Goal: Task Accomplishment & Management: Manage account settings

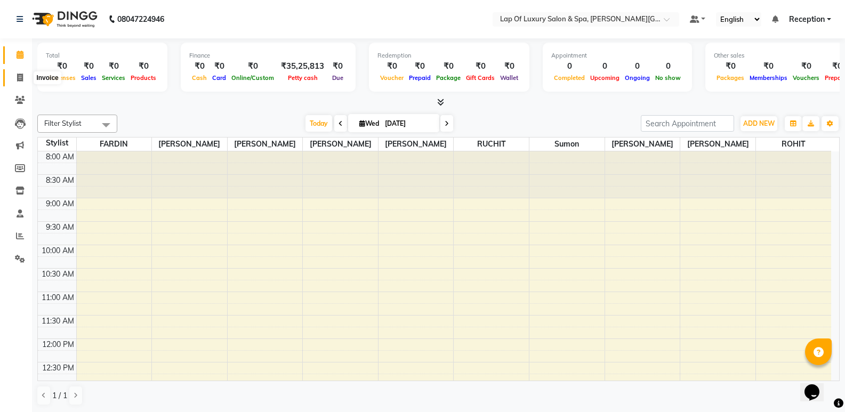
click at [20, 75] on icon at bounding box center [20, 78] width 6 height 8
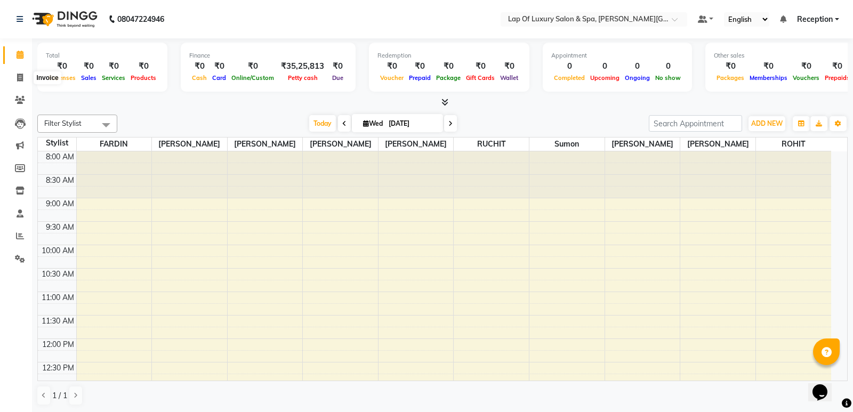
select select "7511"
select select "service"
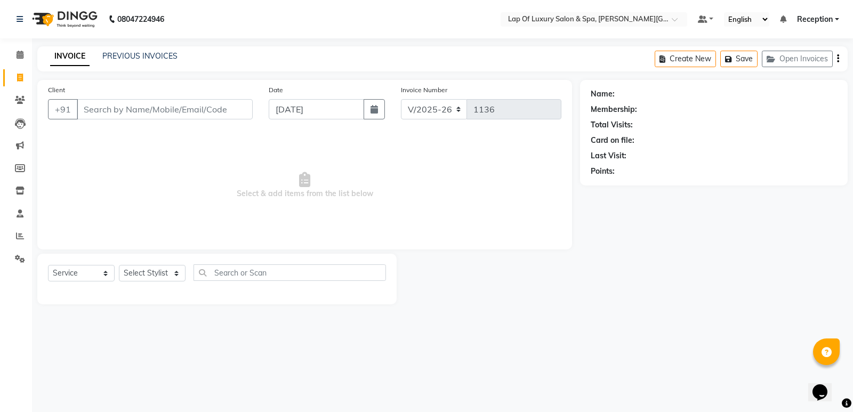
click at [159, 111] on input "Client" at bounding box center [165, 109] width 176 height 20
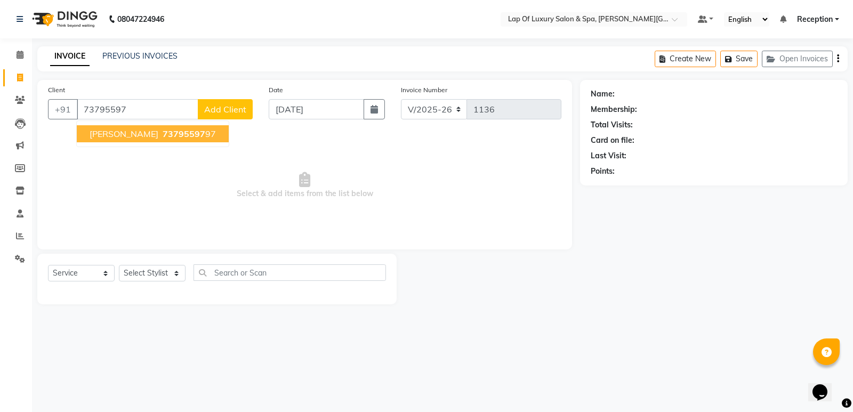
click at [163, 137] on span "73795597" at bounding box center [184, 133] width 43 height 11
type input "7379559797"
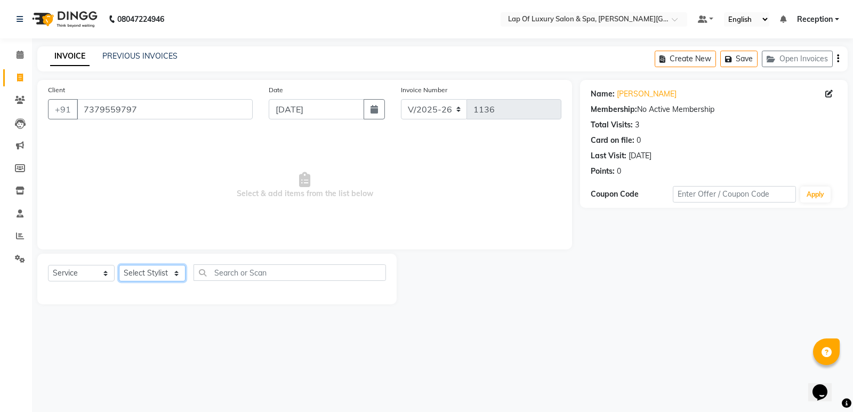
click at [149, 275] on select "Select Stylist [PERSON_NAME] [PERSON_NAME] [PERSON_NAME] Reception ROHIT [PERSO…" at bounding box center [152, 273] width 67 height 17
select select "66144"
click at [119, 265] on select "Select Stylist [PERSON_NAME] [PERSON_NAME] [PERSON_NAME] Reception ROHIT [PERSO…" at bounding box center [152, 273] width 67 height 17
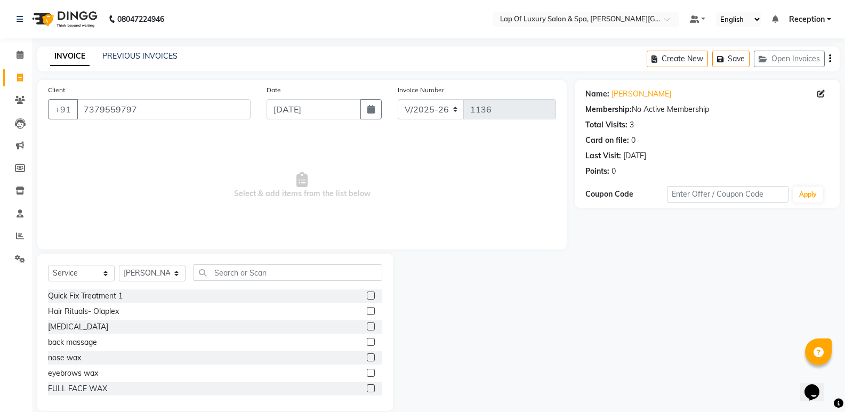
click at [233, 283] on div "Select Service Product Membership Package Voucher Prepaid Gift Card Select Styl…" at bounding box center [215, 276] width 334 height 25
click at [235, 274] on input "text" at bounding box center [288, 272] width 189 height 17
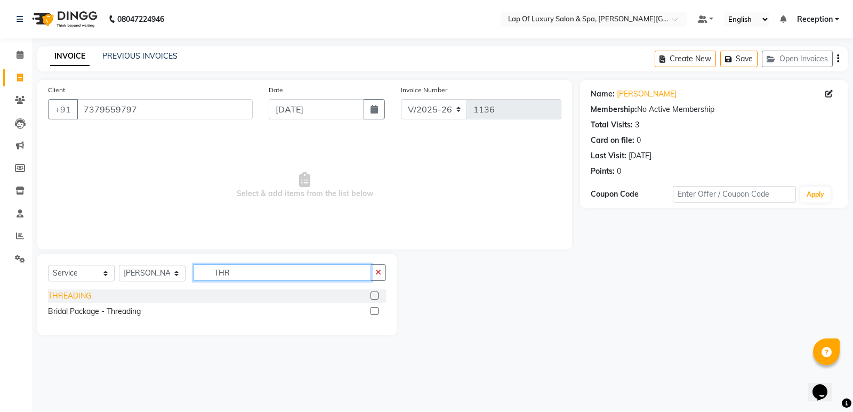
type input "THR"
drag, startPoint x: 78, startPoint y: 293, endPoint x: 200, endPoint y: 228, distance: 138.6
click at [79, 293] on div "THREADING" at bounding box center [69, 296] width 43 height 11
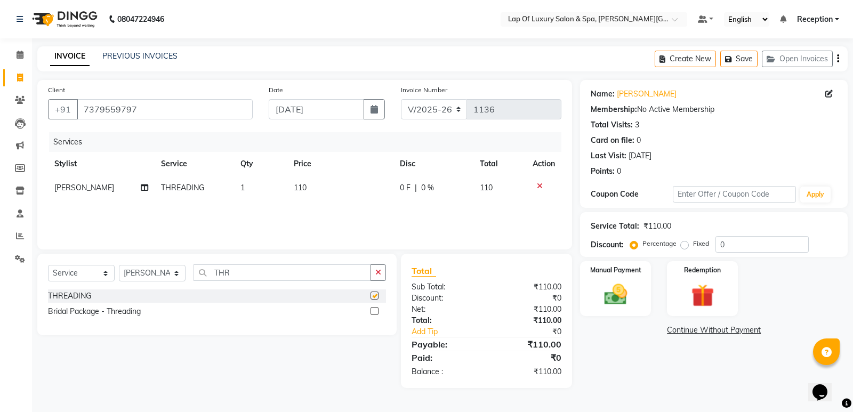
checkbox input "false"
drag, startPoint x: 327, startPoint y: 173, endPoint x: 327, endPoint y: 187, distance: 13.3
click at [327, 174] on th "Price" at bounding box center [340, 164] width 106 height 24
click at [327, 187] on td "110" at bounding box center [340, 188] width 106 height 24
select select "66144"
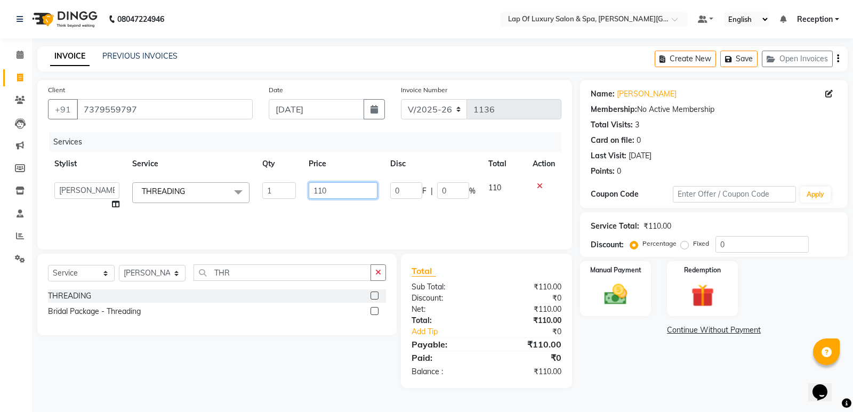
click at [327, 187] on input "110" at bounding box center [343, 190] width 69 height 17
type input "1"
type input "250"
drag, startPoint x: 652, startPoint y: 367, endPoint x: 639, endPoint y: 334, distance: 35.6
click at [652, 367] on div "Name: [PERSON_NAME] Membership: No Active Membership Total Visits: 3 Card on fi…" at bounding box center [718, 234] width 276 height 308
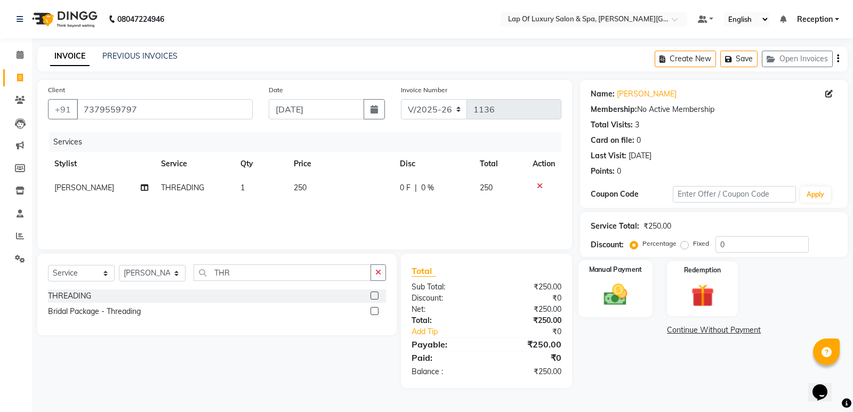
click at [620, 298] on img at bounding box center [616, 294] width 38 height 27
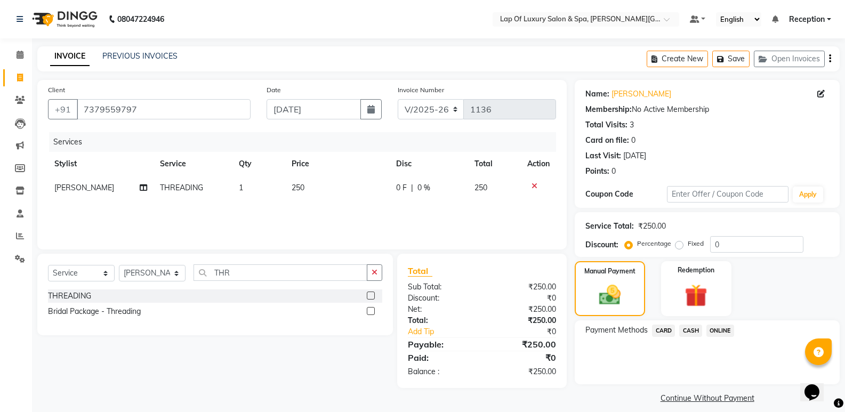
click at [693, 329] on span "CASH" at bounding box center [690, 331] width 23 height 12
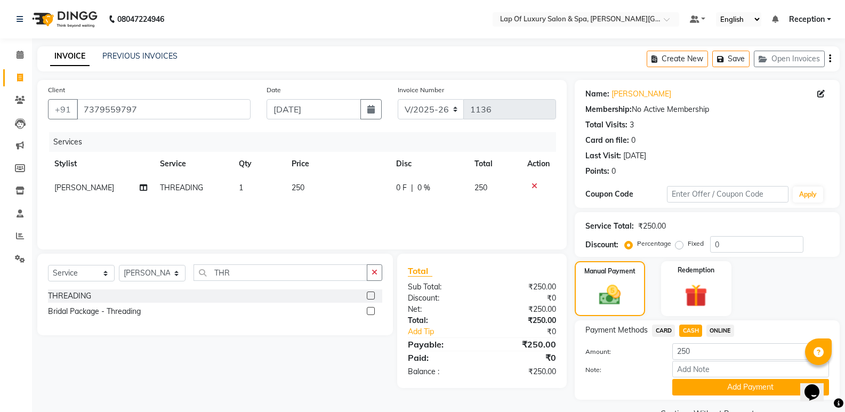
click at [698, 396] on div "Payment Methods CARD CASH ONLINE Amount: 250 Note: Add Payment" at bounding box center [707, 359] width 265 height 79
click at [698, 388] on button "Add Payment" at bounding box center [750, 387] width 157 height 17
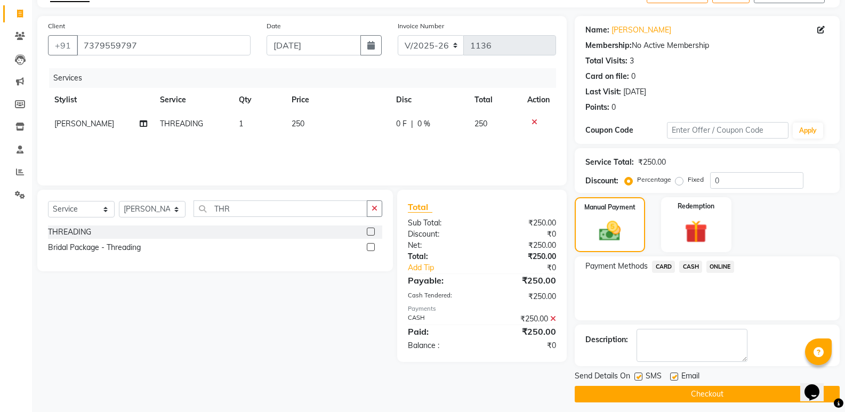
scroll to position [70, 0]
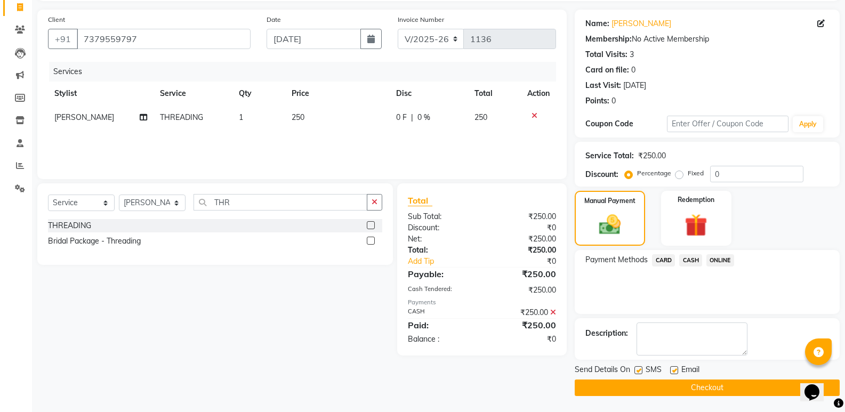
drag, startPoint x: 673, startPoint y: 368, endPoint x: 667, endPoint y: 390, distance: 22.1
click at [673, 377] on div "Send Details On SMS Email Checkout" at bounding box center [707, 380] width 265 height 32
click at [666, 391] on button "Checkout" at bounding box center [707, 388] width 265 height 17
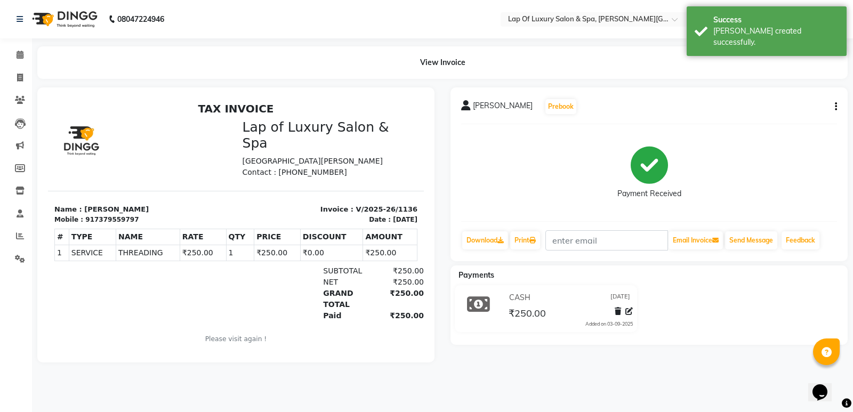
click at [295, 16] on nav "08047224946 Select Location × Lap Of Luxury Salon & Spa, [PERSON_NAME] Nagar De…" at bounding box center [426, 19] width 853 height 38
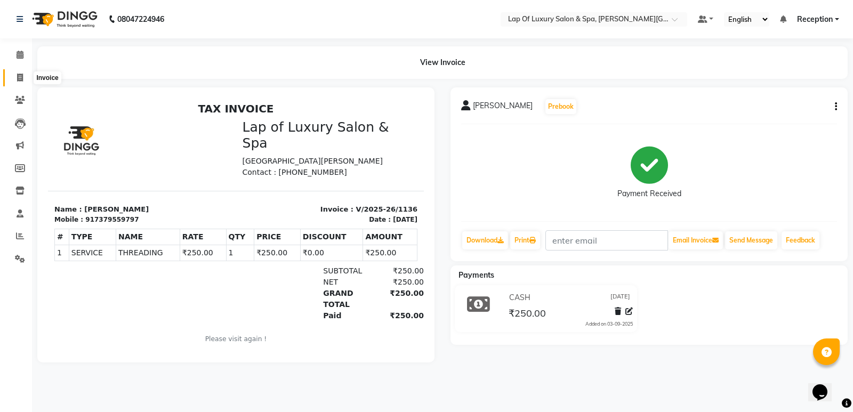
click at [22, 77] on icon at bounding box center [20, 78] width 6 height 8
select select "7511"
select select "service"
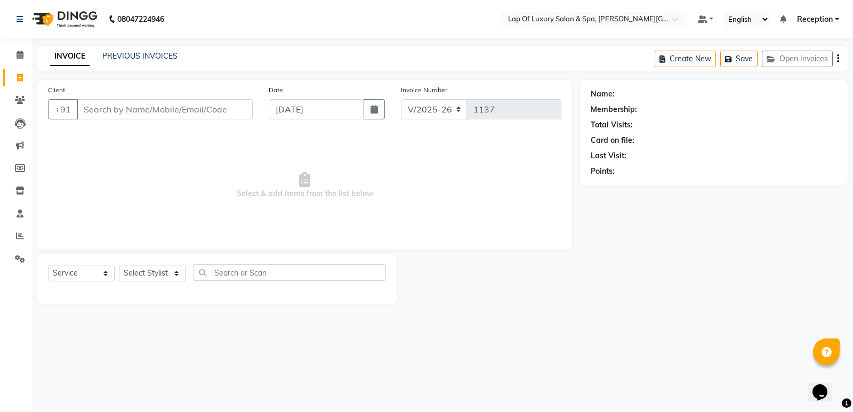
click at [148, 114] on input "Client" at bounding box center [165, 109] width 176 height 20
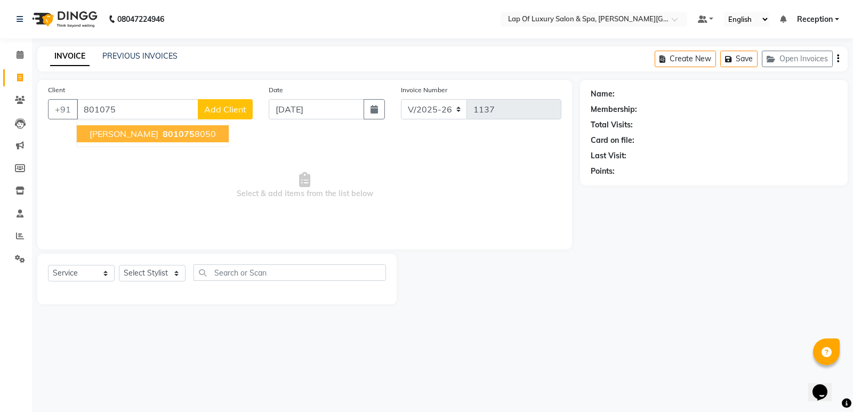
click at [167, 134] on ngb-highlight "801075 8050" at bounding box center [187, 133] width 55 height 11
type input "8010758050"
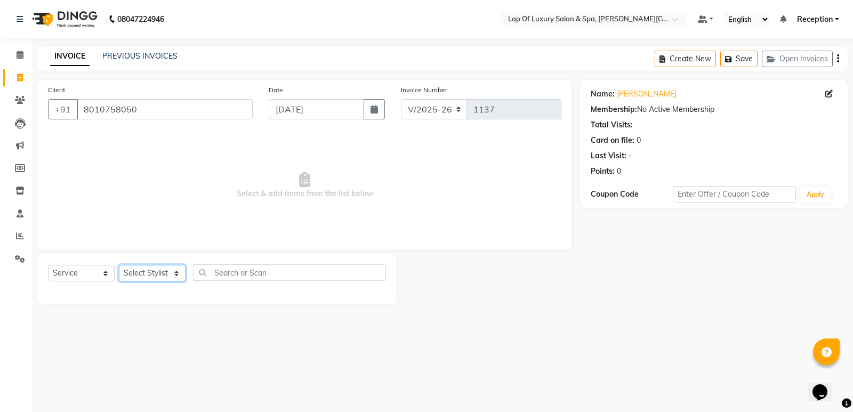
click at [143, 266] on select "Select Stylist [PERSON_NAME] [PERSON_NAME] [PERSON_NAME] Reception ROHIT [PERSO…" at bounding box center [152, 273] width 67 height 17
select select "66146"
click at [119, 265] on select "Select Stylist [PERSON_NAME] [PERSON_NAME] [PERSON_NAME] Reception ROHIT [PERSO…" at bounding box center [152, 273] width 67 height 17
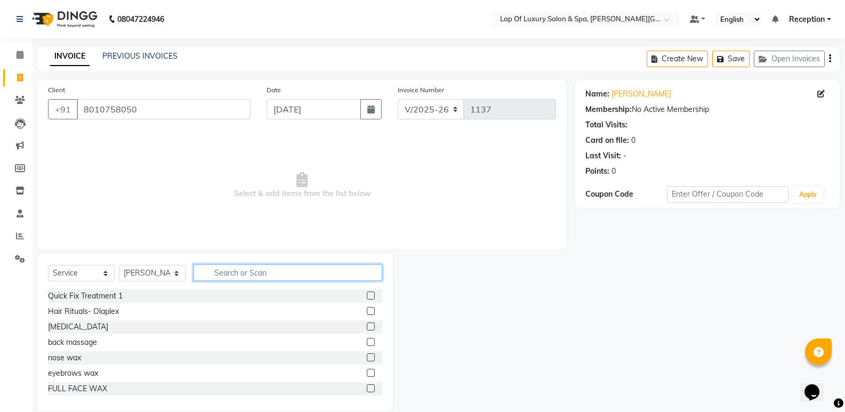
click at [244, 268] on input "text" at bounding box center [288, 272] width 189 height 17
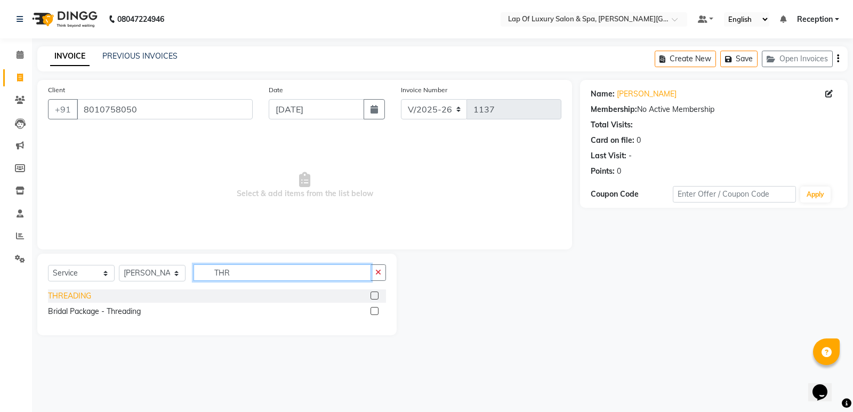
type input "THR"
click at [68, 295] on div "THREADING" at bounding box center [69, 296] width 43 height 11
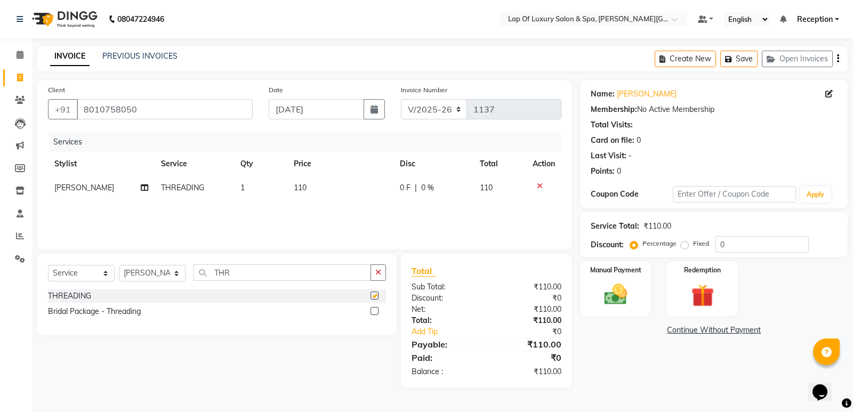
checkbox input "false"
click at [315, 190] on td "110" at bounding box center [340, 188] width 106 height 24
select select "66146"
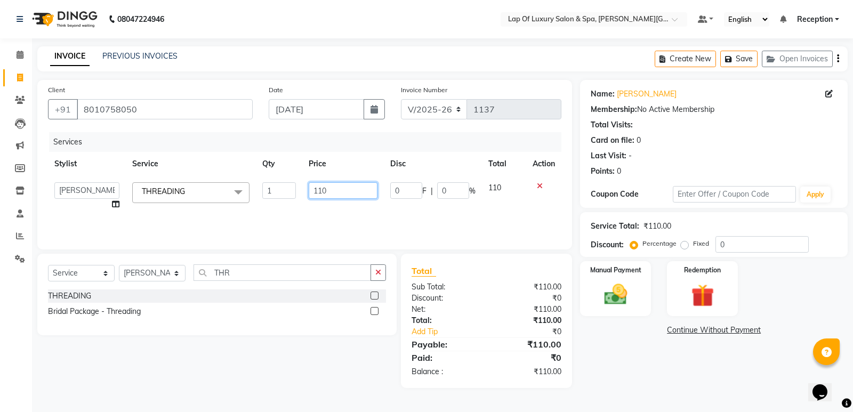
click at [341, 186] on input "110" at bounding box center [343, 190] width 69 height 17
type input "1"
type input "100"
click at [342, 221] on div "Services Stylist Service Qty Price Disc Total Action [PERSON_NAME] [PERSON_NAME…" at bounding box center [304, 185] width 513 height 107
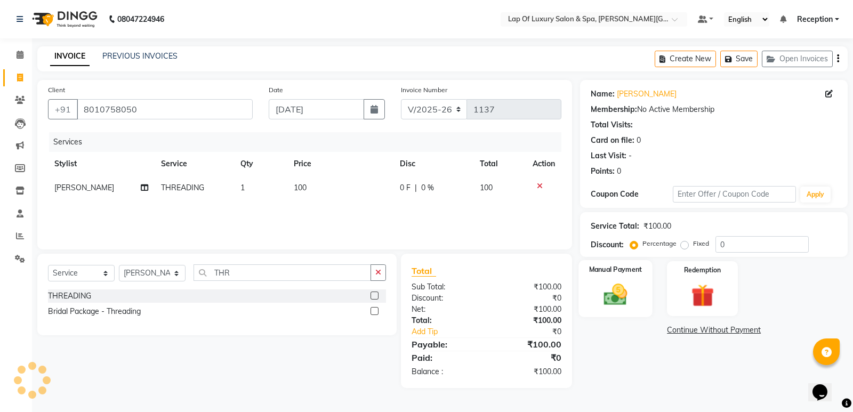
click at [617, 295] on img at bounding box center [616, 294] width 38 height 27
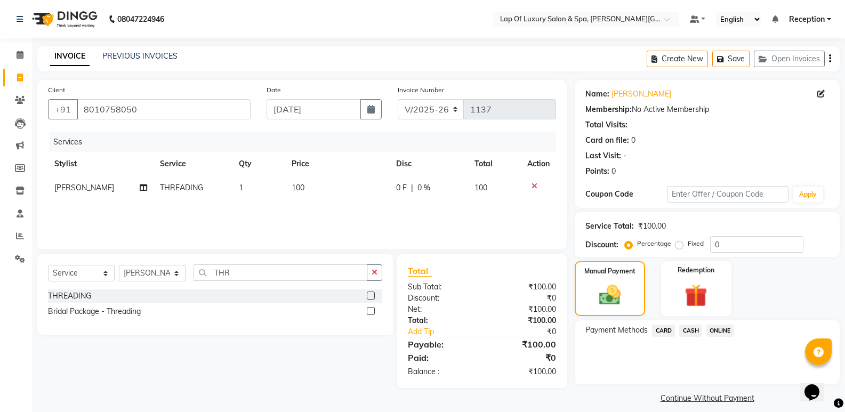
click at [689, 333] on span "CASH" at bounding box center [690, 331] width 23 height 12
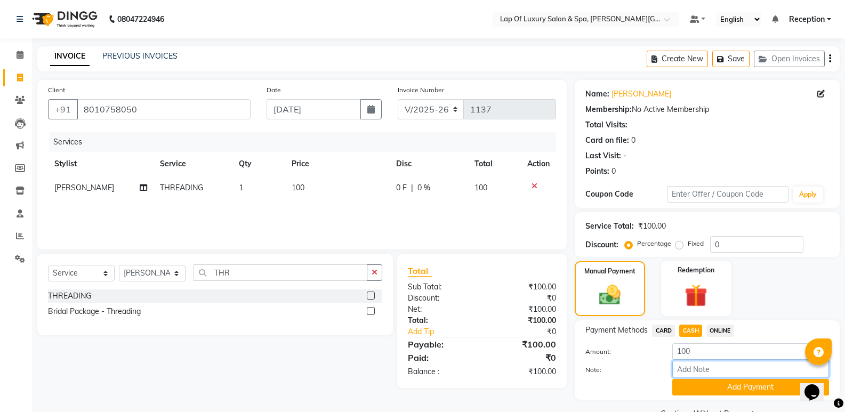
click at [695, 376] on input "Note:" at bounding box center [750, 369] width 157 height 17
click at [695, 385] on button "Add Payment" at bounding box center [750, 387] width 157 height 17
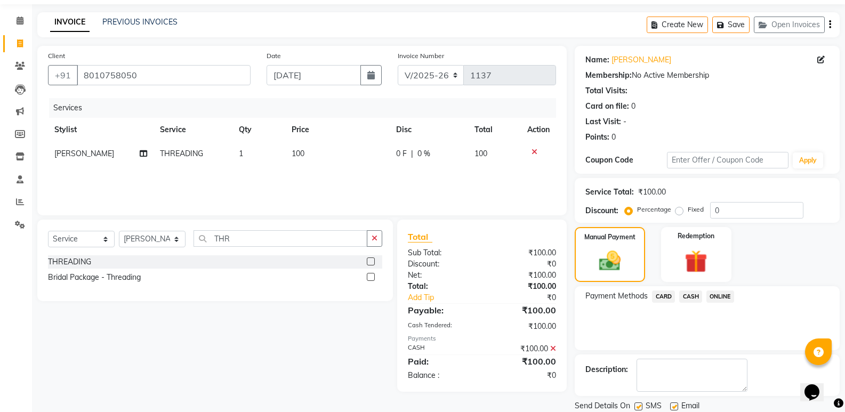
scroll to position [70, 0]
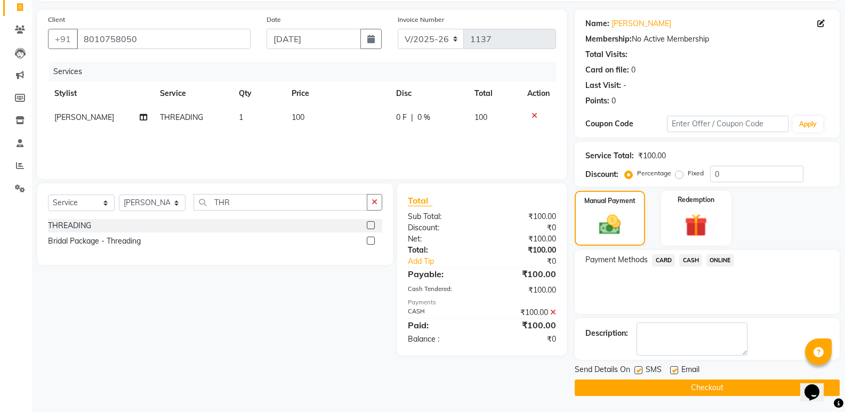
click at [676, 371] on label at bounding box center [674, 370] width 8 height 8
click at [676, 371] on input "checkbox" at bounding box center [673, 370] width 7 height 7
checkbox input "false"
click at [635, 383] on button "Checkout" at bounding box center [707, 388] width 265 height 17
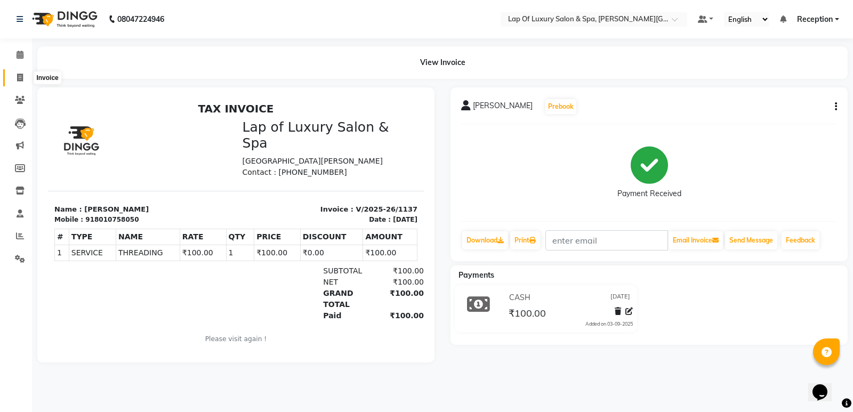
click at [20, 74] on icon at bounding box center [20, 78] width 6 height 8
select select "7511"
select select "service"
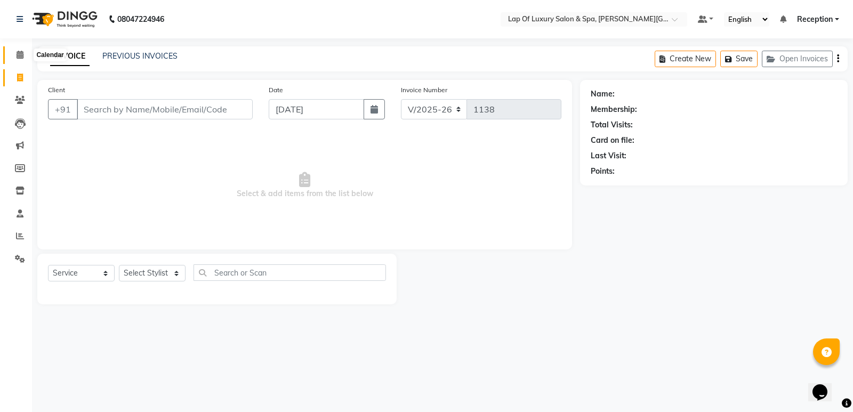
click at [19, 54] on icon at bounding box center [20, 55] width 7 height 8
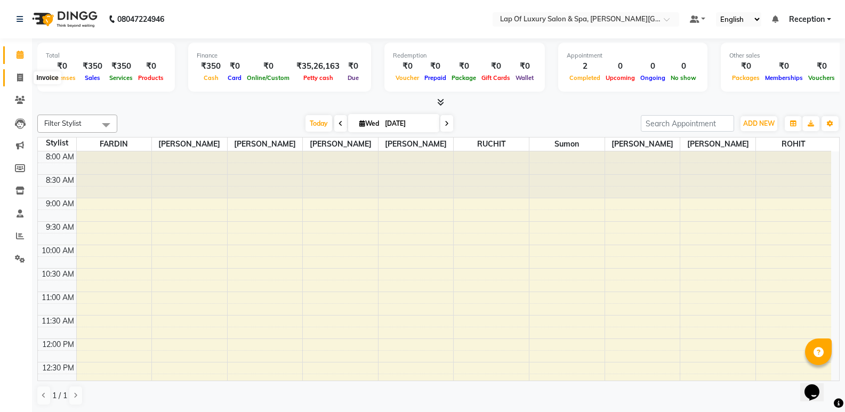
click at [23, 74] on span at bounding box center [20, 78] width 19 height 12
select select "service"
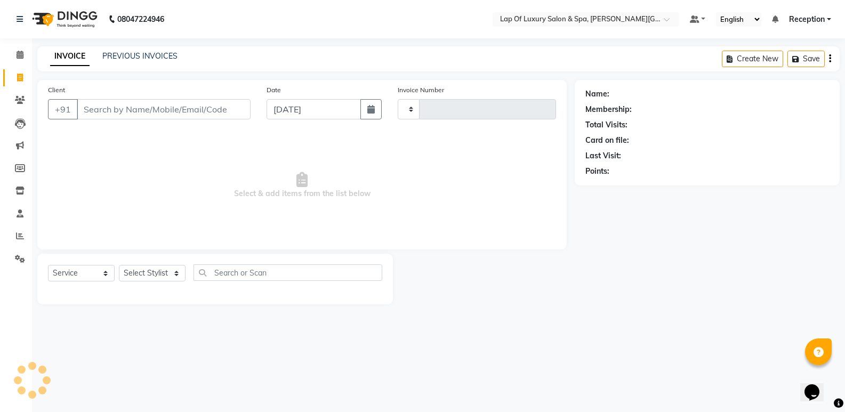
type input "1138"
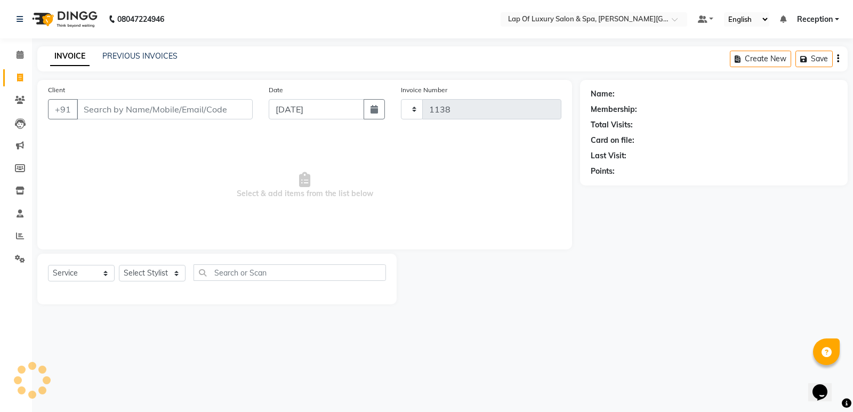
select select "7511"
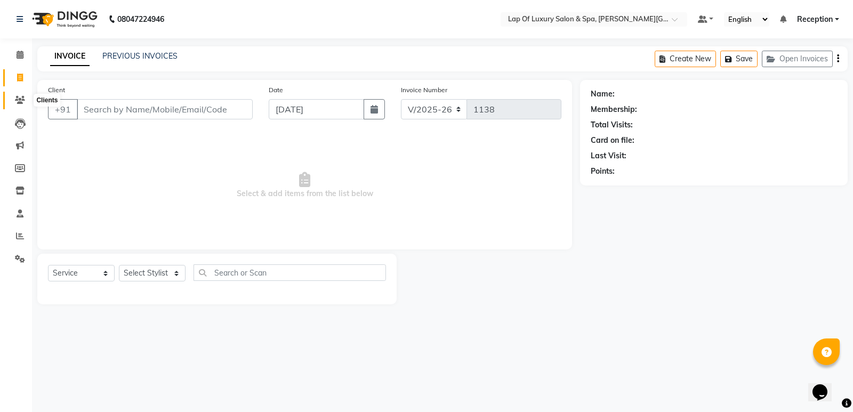
click at [16, 97] on icon at bounding box center [20, 100] width 10 height 8
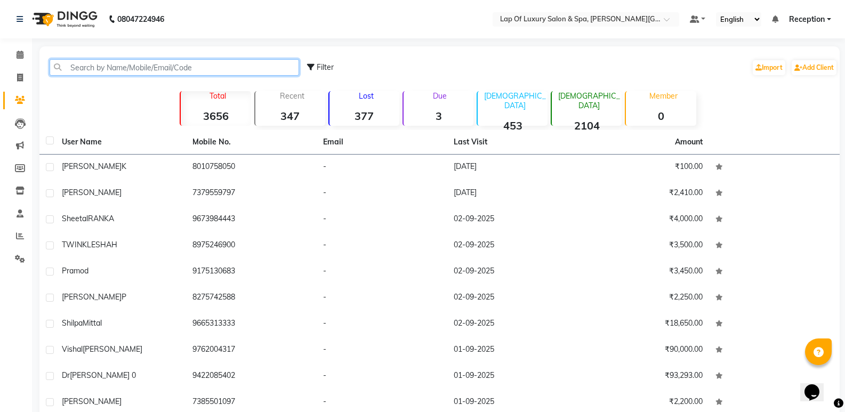
click at [160, 68] on input "text" at bounding box center [175, 67] width 250 height 17
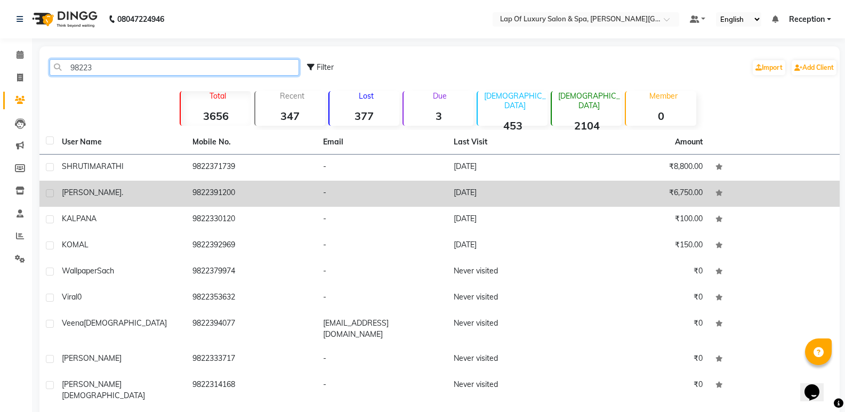
type input "98223"
click at [191, 189] on td "9822391200" at bounding box center [251, 194] width 131 height 26
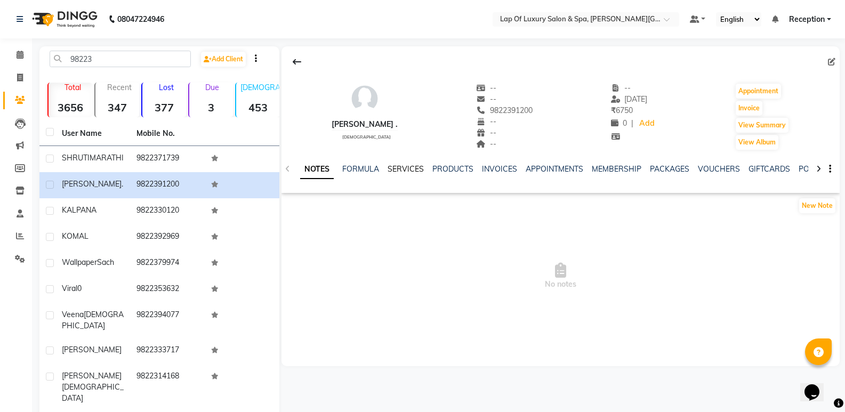
click at [419, 167] on link "SERVICES" at bounding box center [406, 169] width 36 height 10
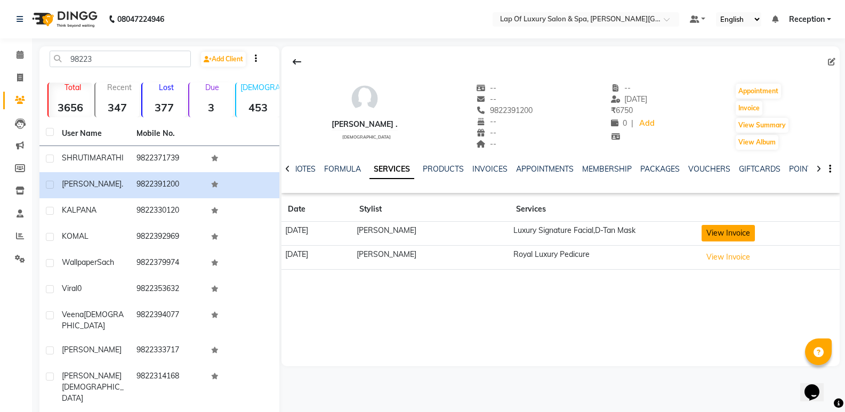
click at [713, 229] on button "View Invoice" at bounding box center [728, 233] width 53 height 17
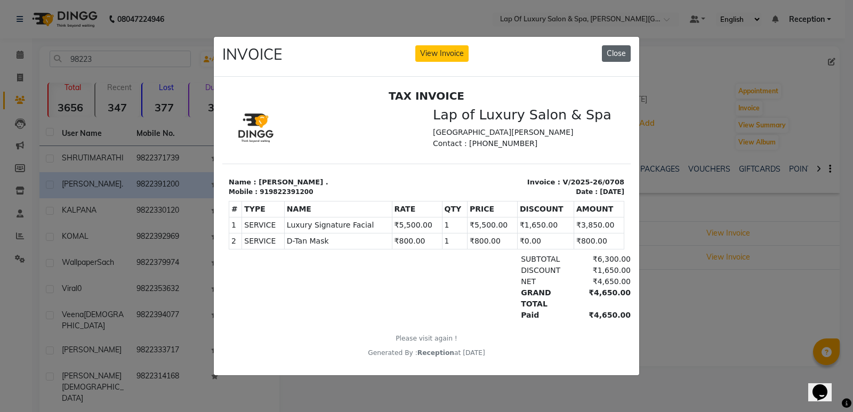
click at [622, 51] on button "Close" at bounding box center [616, 53] width 29 height 17
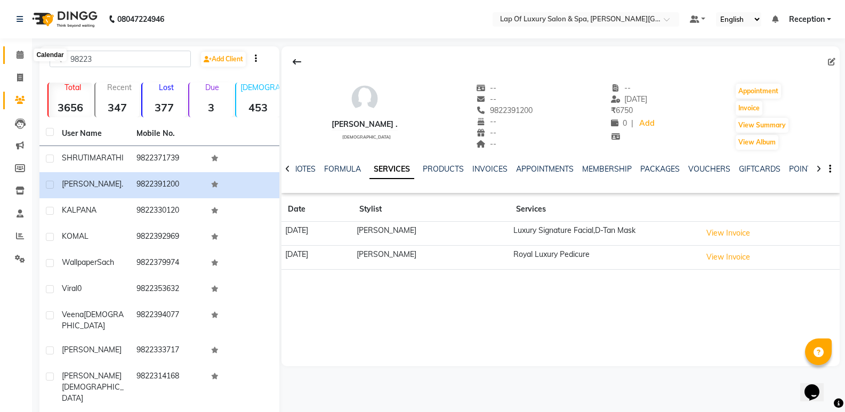
click at [18, 58] on icon at bounding box center [20, 55] width 7 height 8
